Goal: Transaction & Acquisition: Purchase product/service

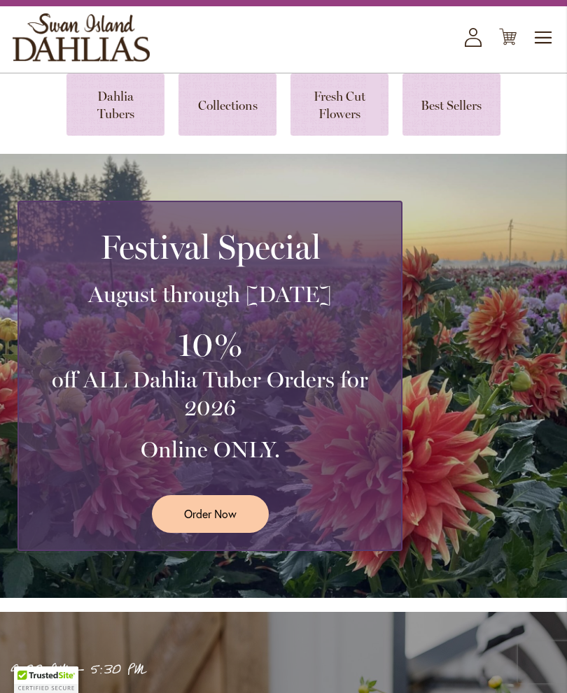
scroll to position [63, 0]
click at [230, 522] on span "Order Now" at bounding box center [210, 514] width 52 height 16
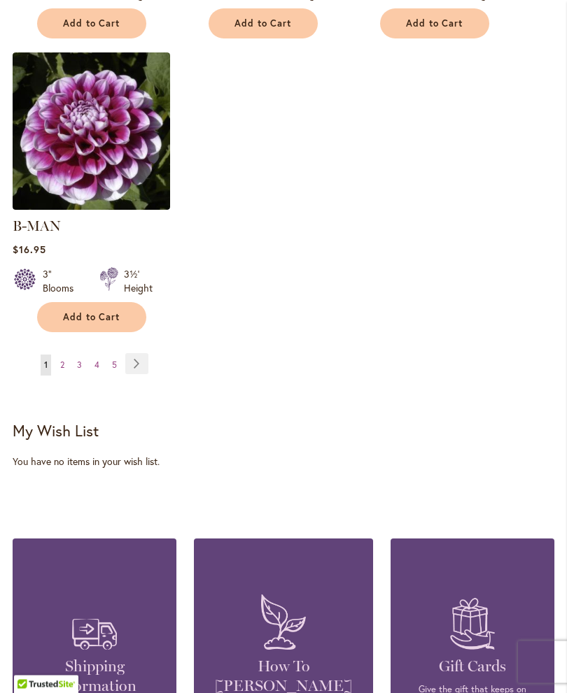
scroll to position [1894, 0]
click at [62, 365] on span "2" at bounding box center [62, 365] width 4 height 10
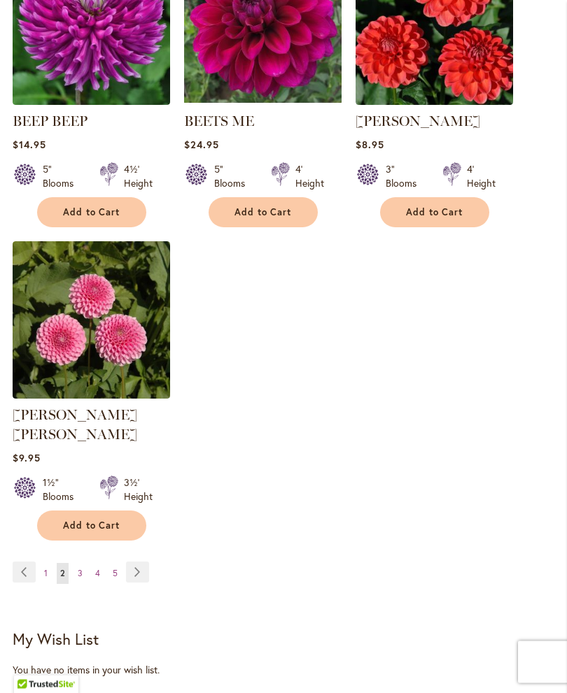
scroll to position [1686, 0]
click at [85, 565] on link "Page 3" at bounding box center [80, 573] width 12 height 21
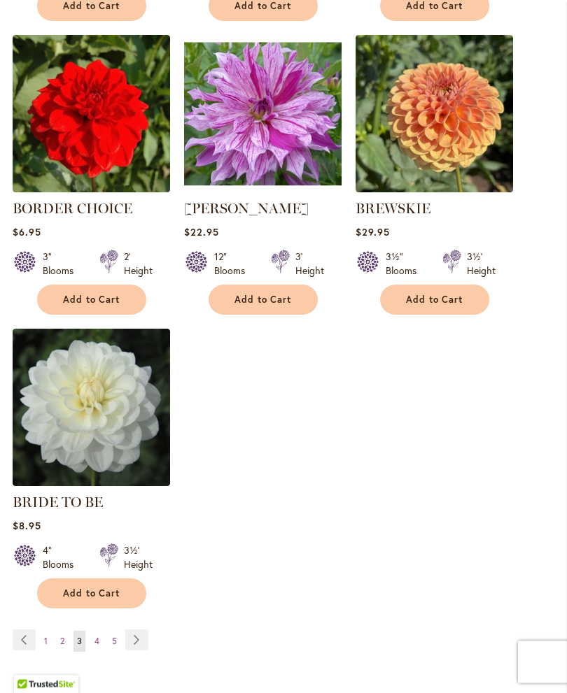
scroll to position [1600, 0]
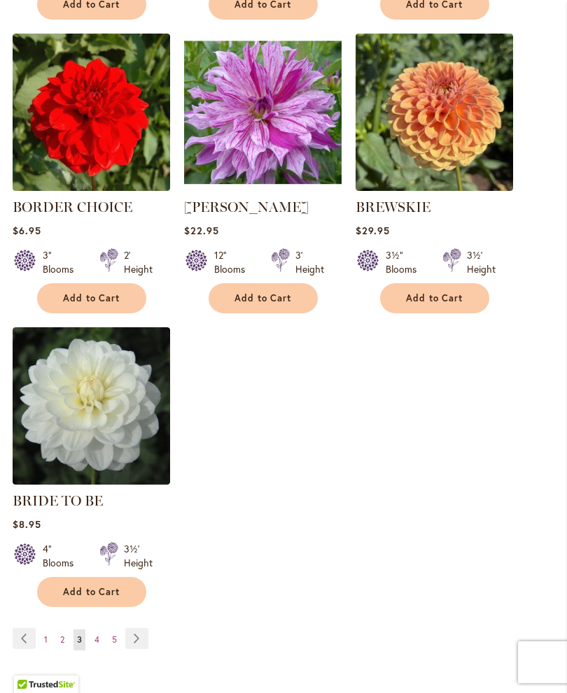
click at [101, 651] on link "Page 4" at bounding box center [97, 640] width 12 height 21
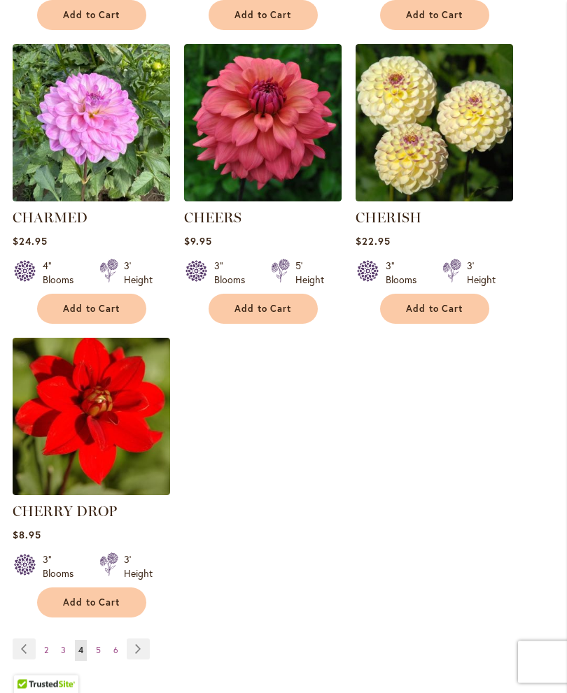
scroll to position [1609, 0]
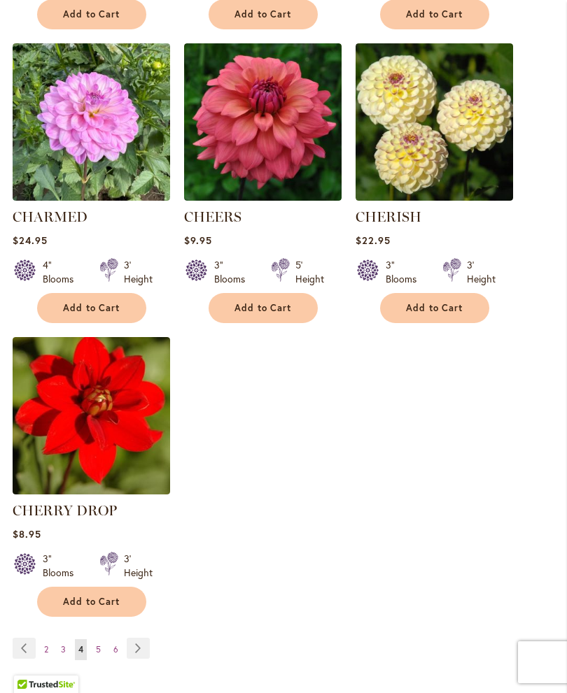
click at [100, 655] on span "5" at bounding box center [98, 649] width 5 height 10
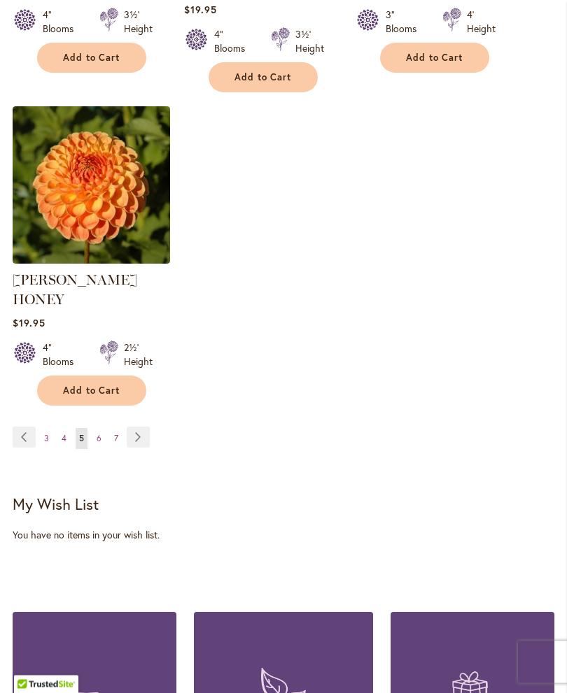
scroll to position [1899, 0]
click at [99, 433] on span "6" at bounding box center [99, 438] width 5 height 10
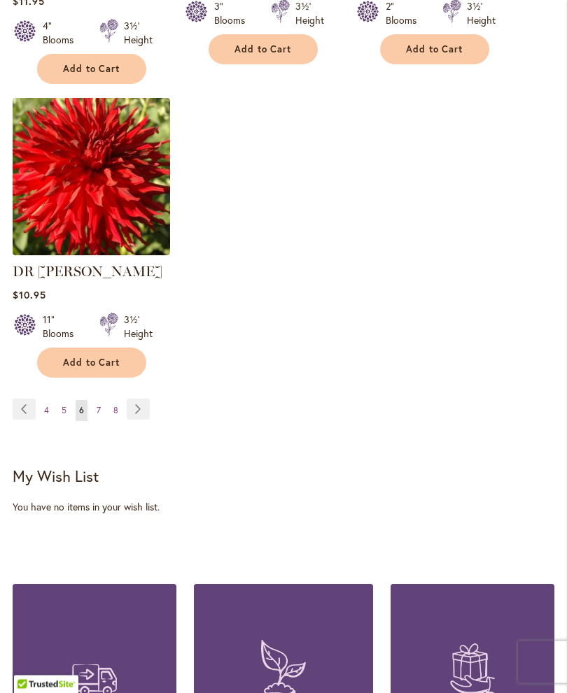
scroll to position [1888, 0]
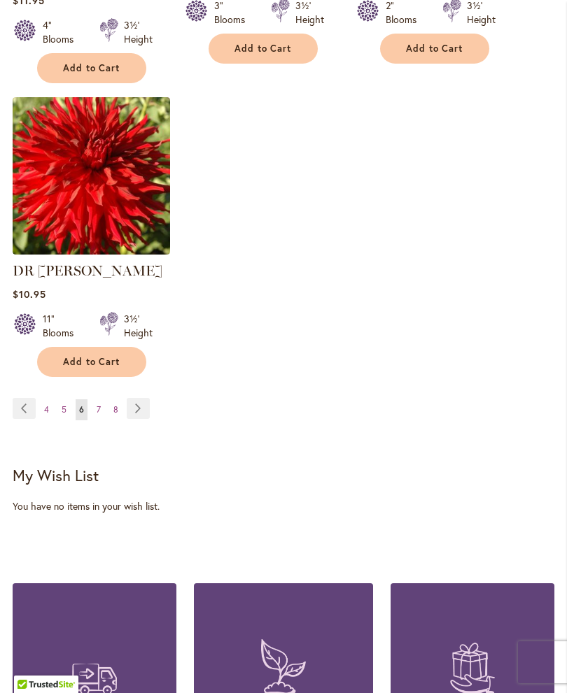
click at [110, 400] on link "Page 8" at bounding box center [116, 410] width 12 height 21
click at [101, 400] on link "Page 7" at bounding box center [98, 410] width 11 height 21
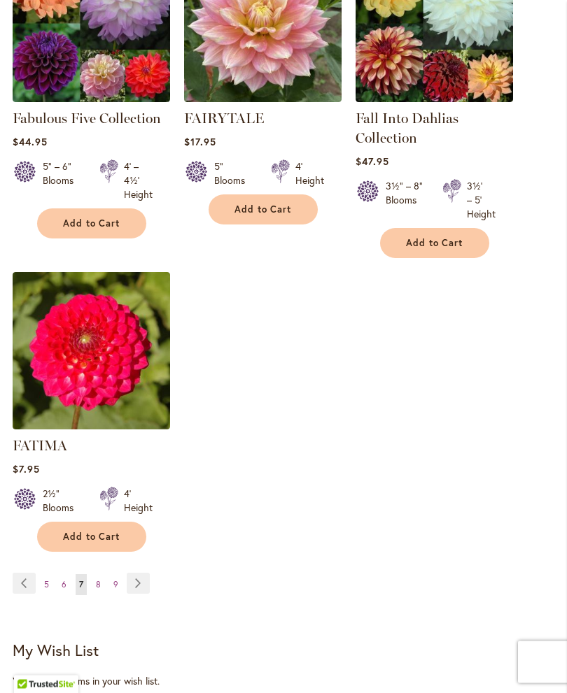
scroll to position [1688, 0]
click at [98, 590] on span "8" at bounding box center [98, 584] width 5 height 10
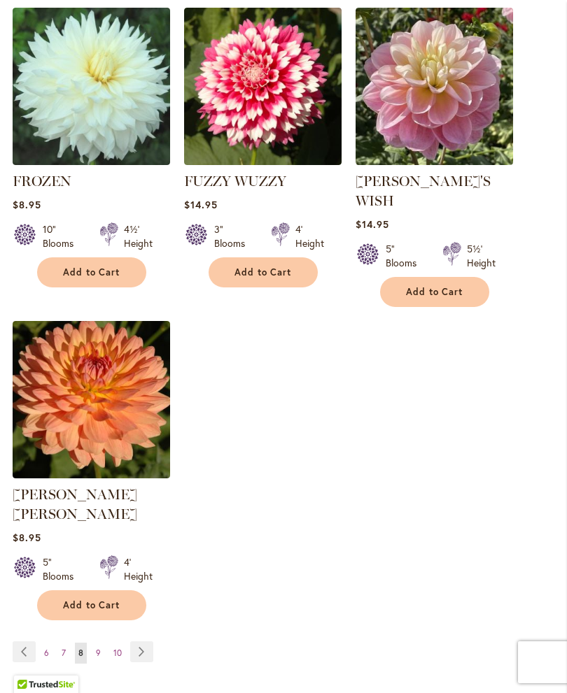
scroll to position [1686, 0]
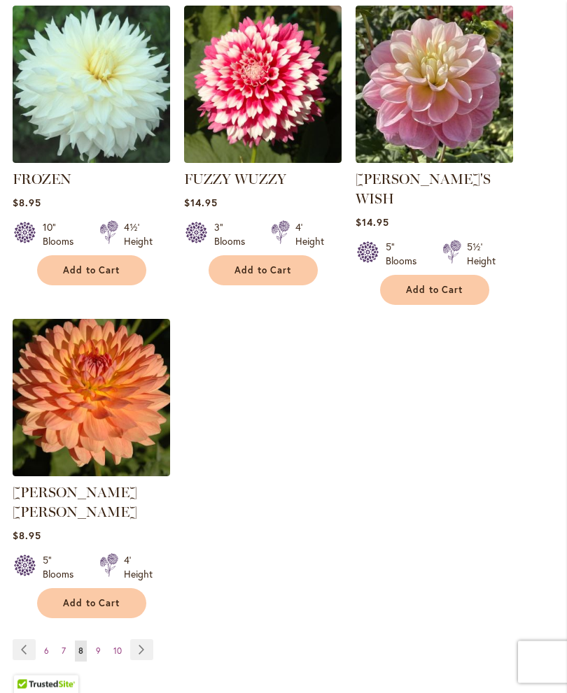
click at [99, 647] on span "9" at bounding box center [98, 652] width 5 height 10
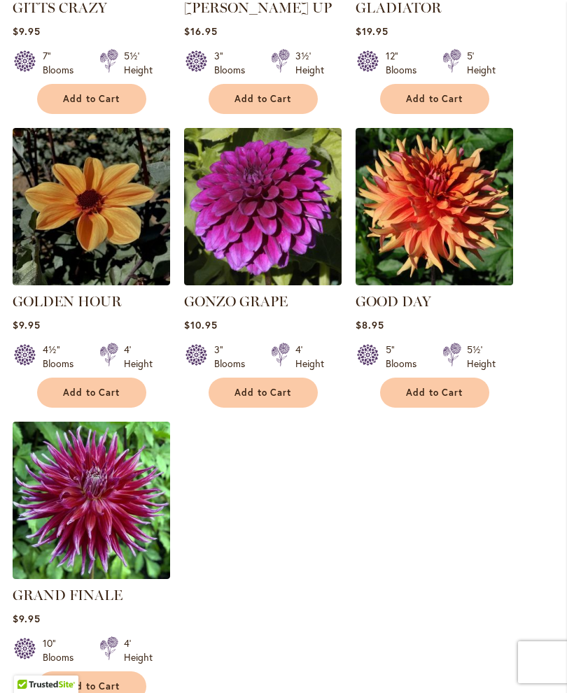
scroll to position [1601, 0]
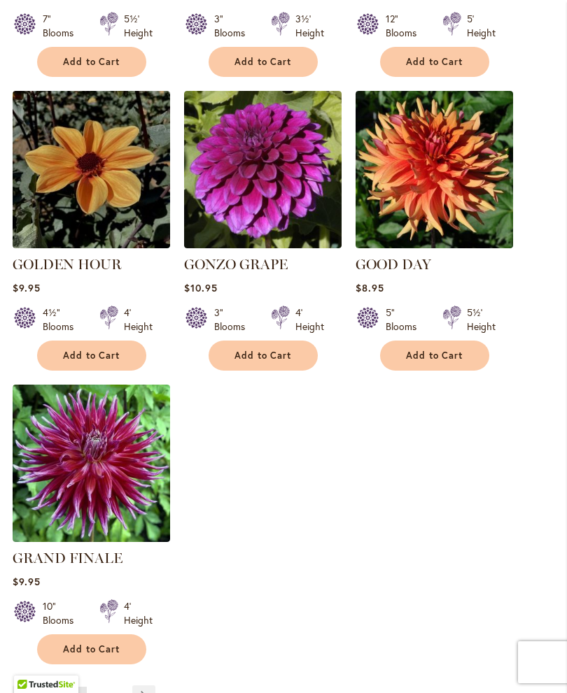
click at [92, 687] on link "Page 10" at bounding box center [99, 697] width 15 height 21
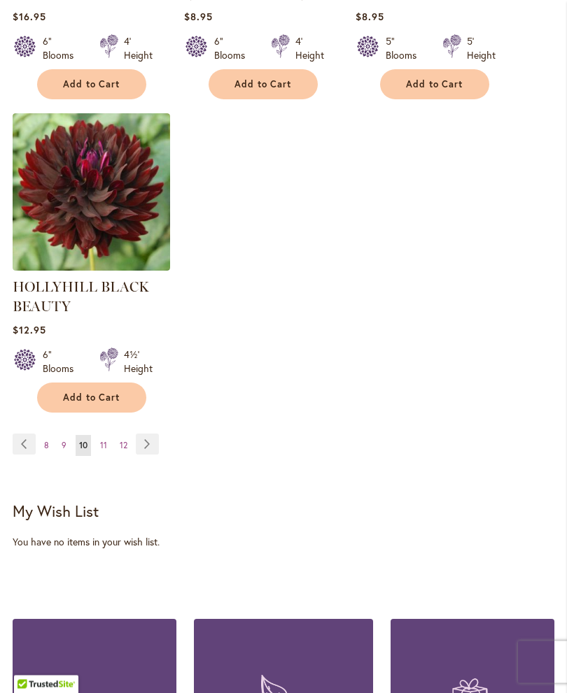
scroll to position [1870, 0]
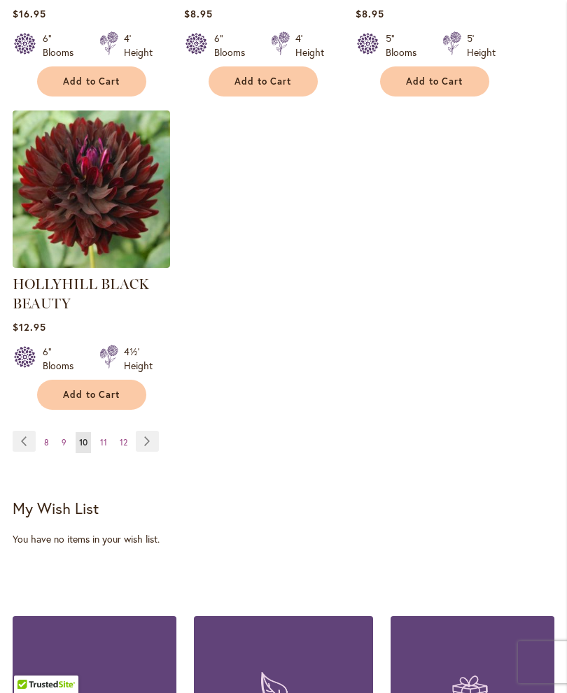
click at [106, 453] on link "Page 11" at bounding box center [104, 442] width 14 height 21
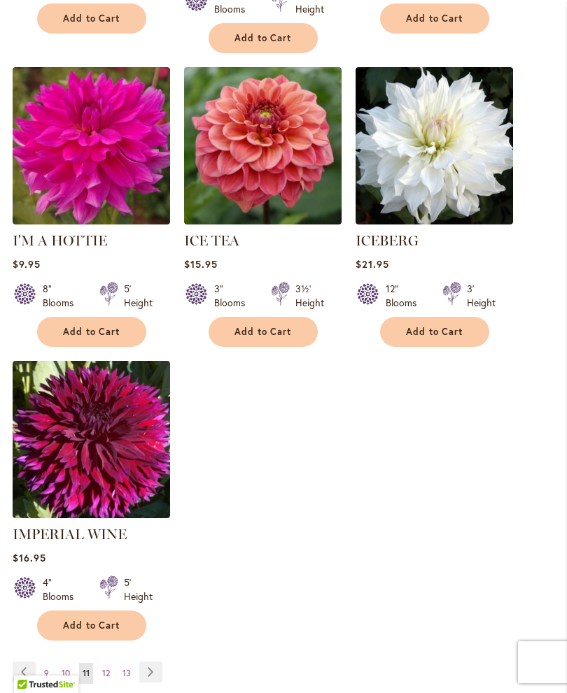
scroll to position [1643, 0]
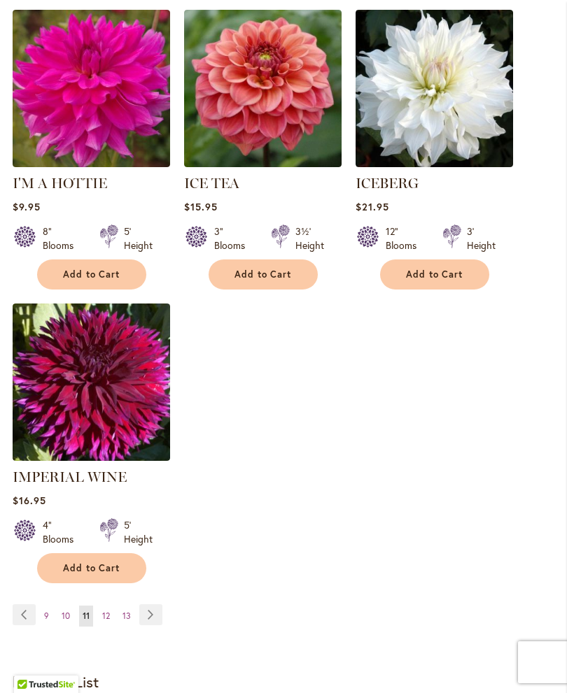
click at [111, 606] on link "Page 12" at bounding box center [106, 616] width 15 height 21
click at [100, 606] on link "Page 12" at bounding box center [106, 616] width 15 height 21
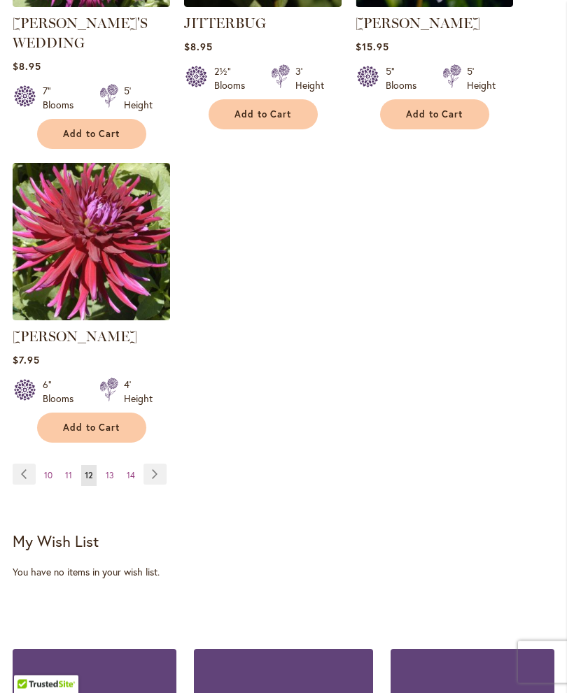
scroll to position [1839, 0]
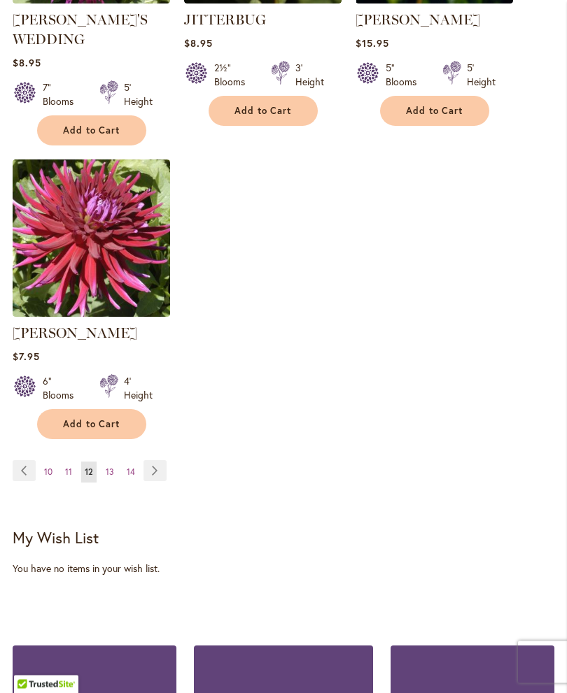
click at [111, 467] on span "13" at bounding box center [110, 472] width 8 height 10
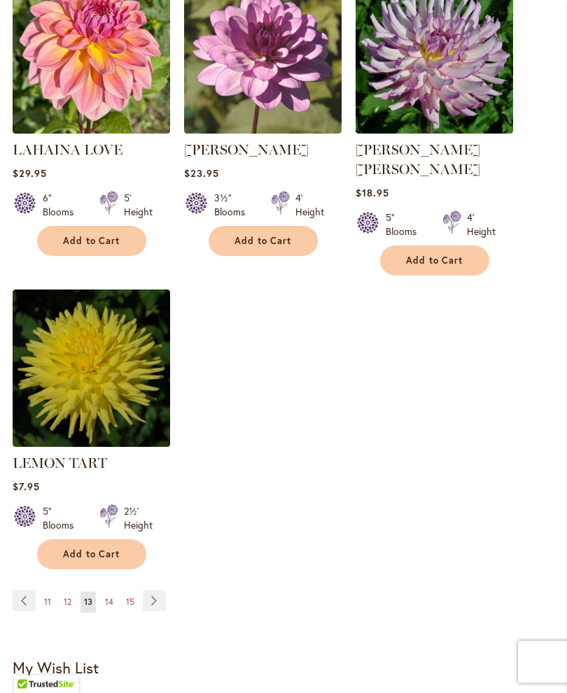
scroll to position [1677, 0]
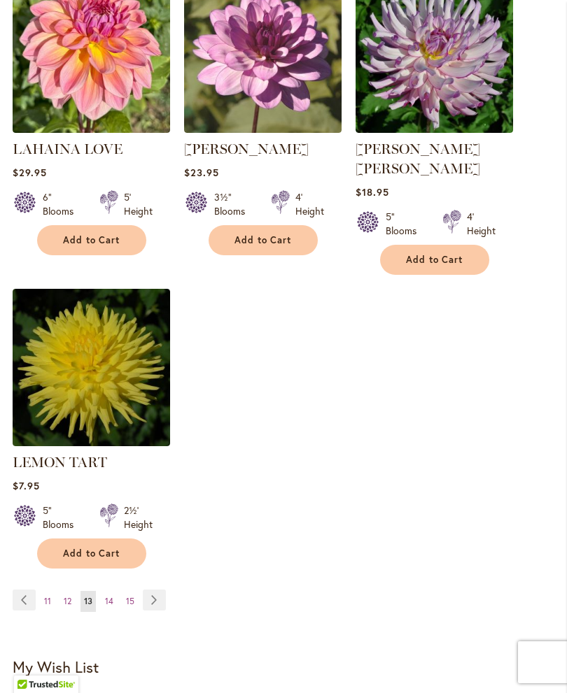
click at [106, 596] on span "14" at bounding box center [109, 601] width 8 height 10
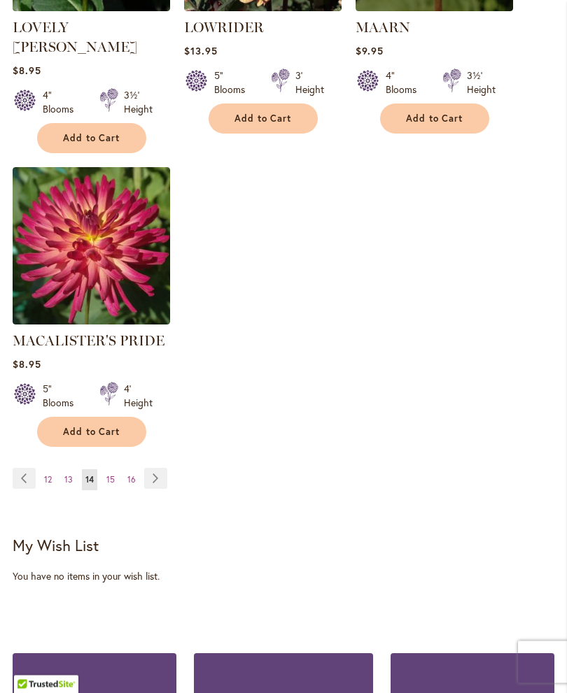
scroll to position [1799, 0]
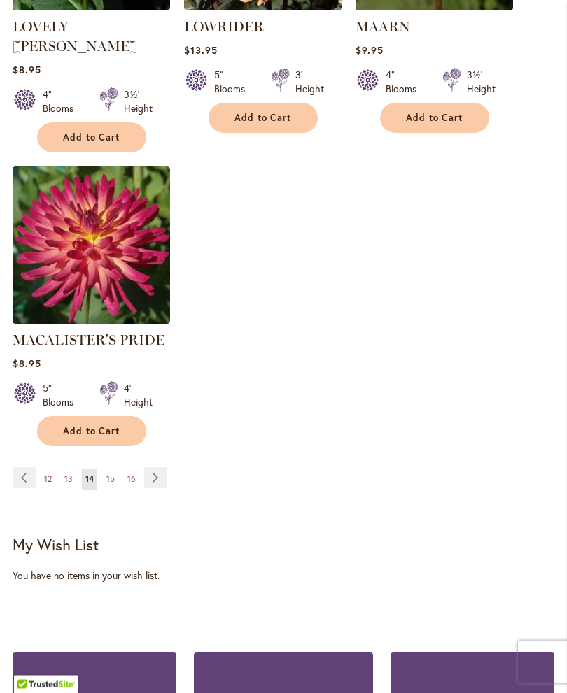
click at [113, 474] on span "15" at bounding box center [110, 479] width 8 height 10
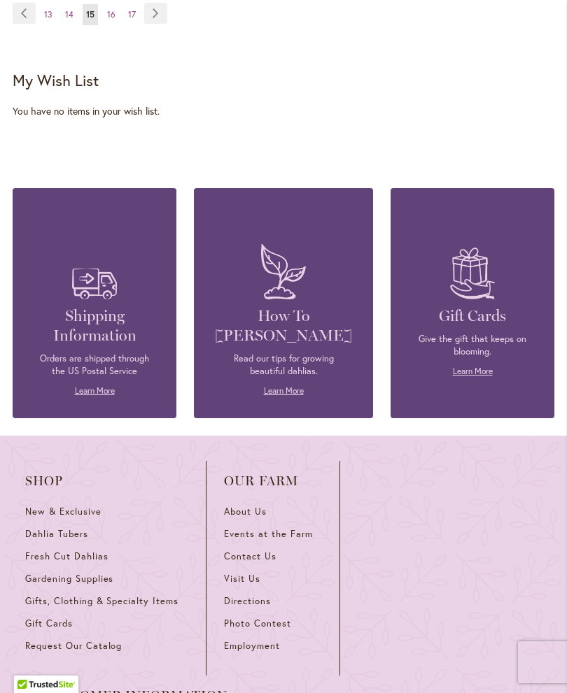
scroll to position [2276, 0]
